Goal: Ask a question

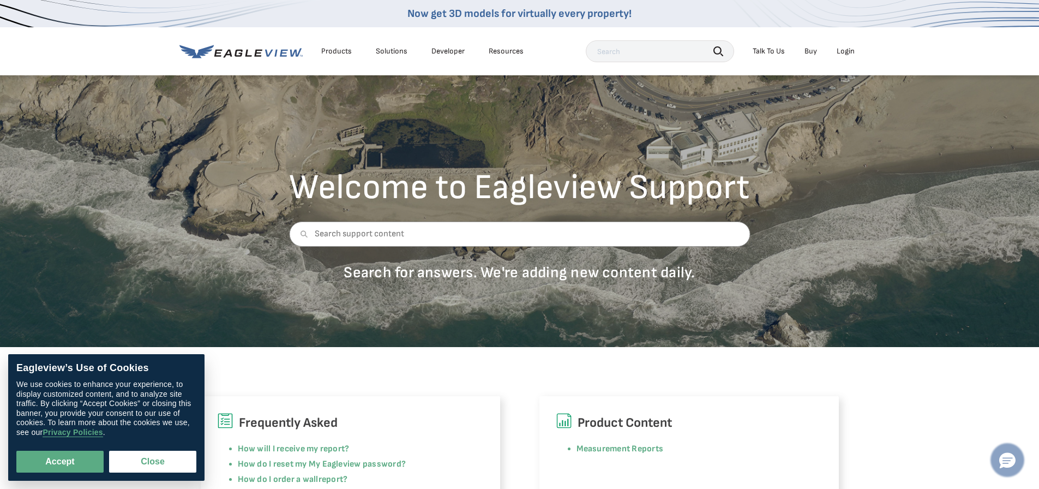
click at [1014, 459] on icon "Hello, have a question? Let’s chat." at bounding box center [1007, 461] width 16 height 16
click at [78, 449] on div "Accept Close" at bounding box center [106, 454] width 180 height 35
click at [64, 458] on button "Accept" at bounding box center [59, 462] width 87 height 22
checkbox input "true"
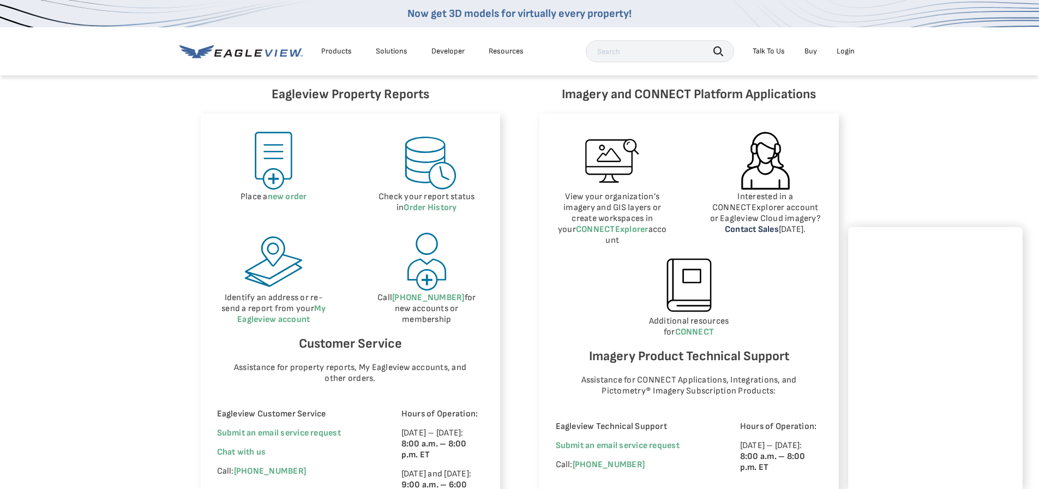
scroll to position [436, 0]
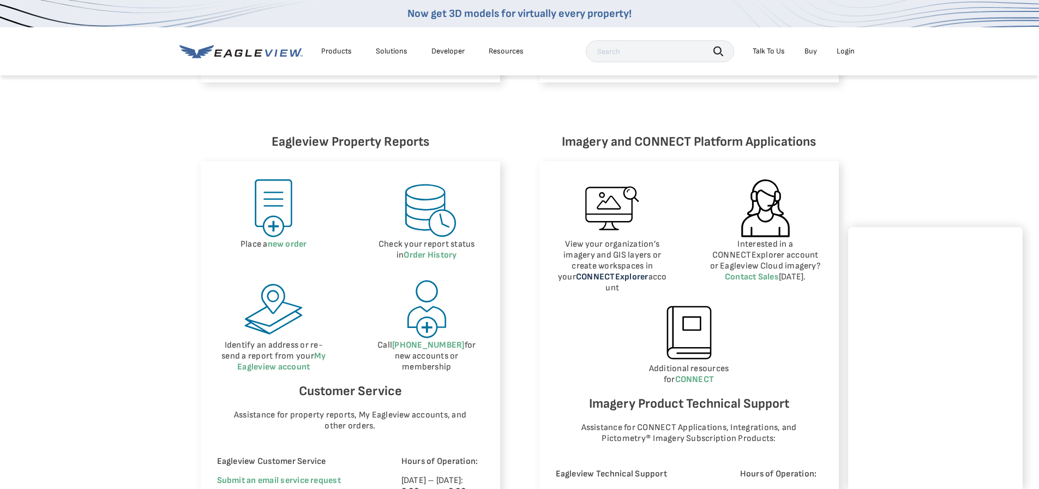
click at [588, 277] on link "CONNECTExplorer" at bounding box center [612, 277] width 73 height 10
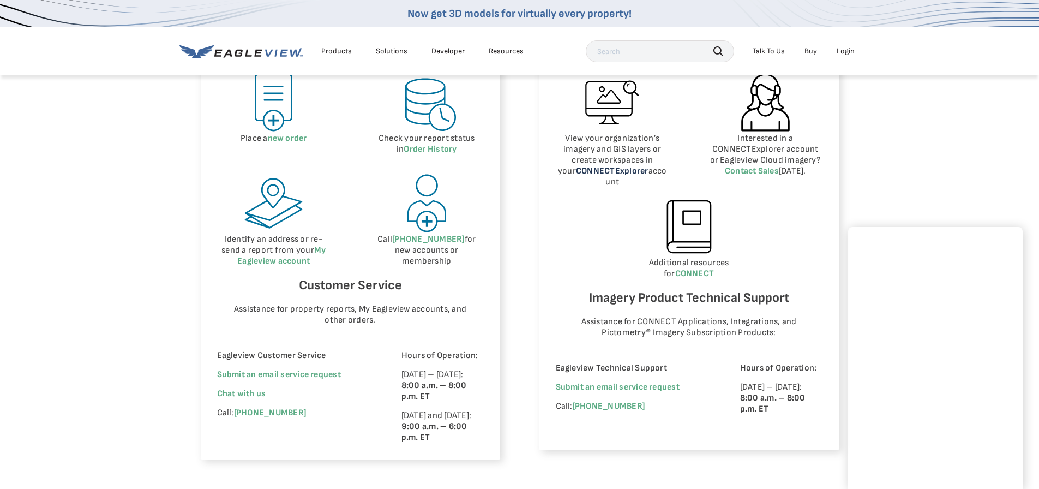
scroll to position [600, 0]
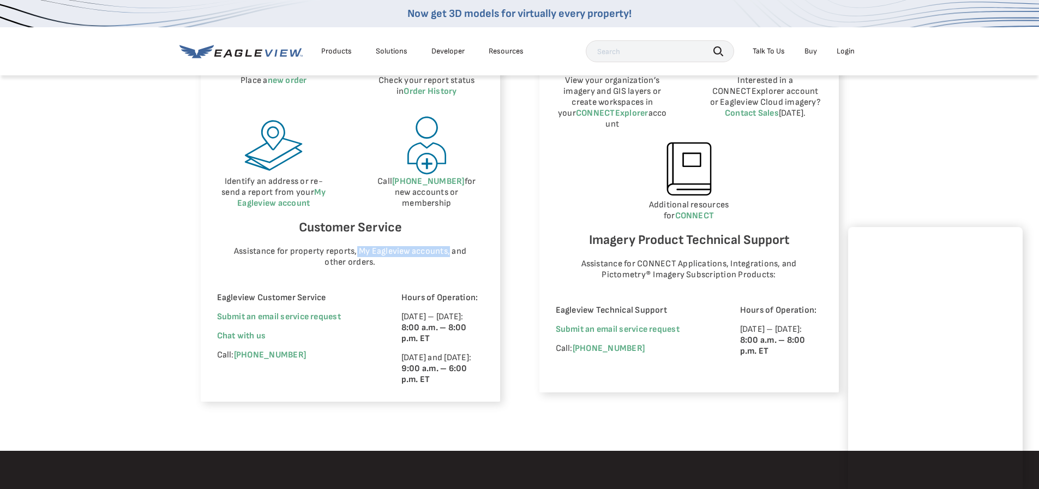
drag, startPoint x: 357, startPoint y: 250, endPoint x: 451, endPoint y: 248, distance: 94.4
click at [451, 248] on p "Assistance for property reports, My Eagleview accounts, and other orders." at bounding box center [349, 257] width 245 height 22
click at [249, 335] on span "Chat with us" at bounding box center [241, 336] width 49 height 10
click at [293, 314] on link "Submit an email service request" at bounding box center [279, 316] width 124 height 10
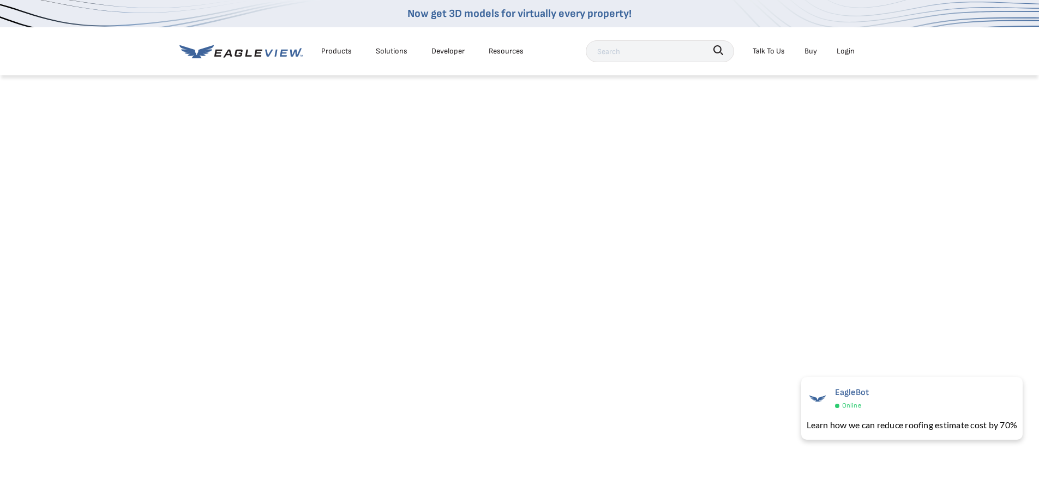
scroll to position [218, 0]
